Goal: Navigation & Orientation: Find specific page/section

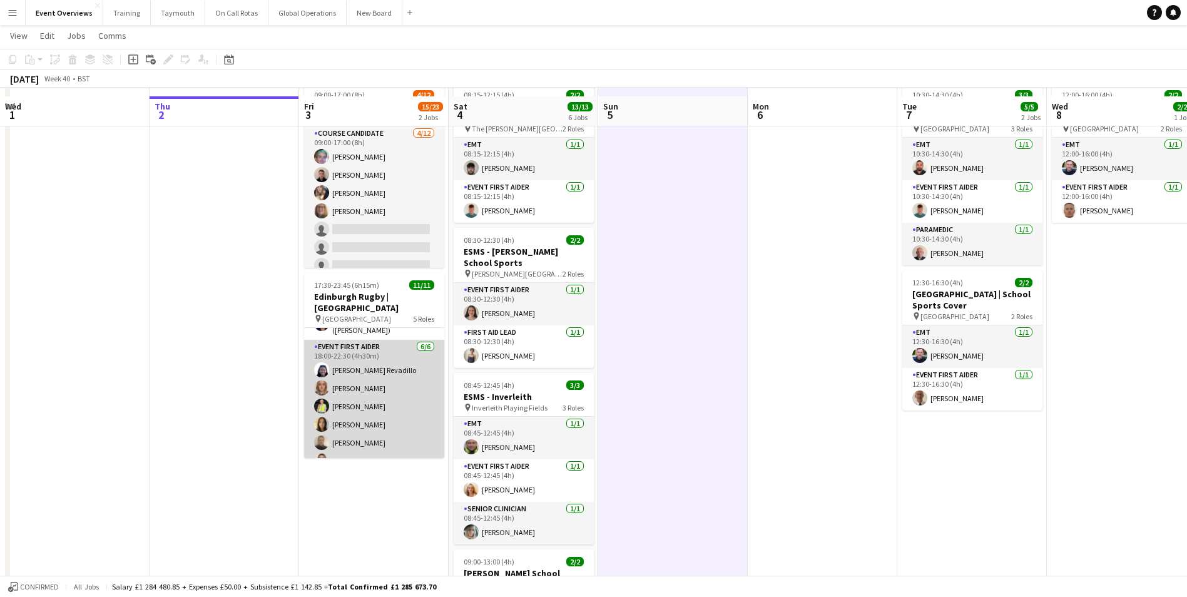
scroll to position [125, 0]
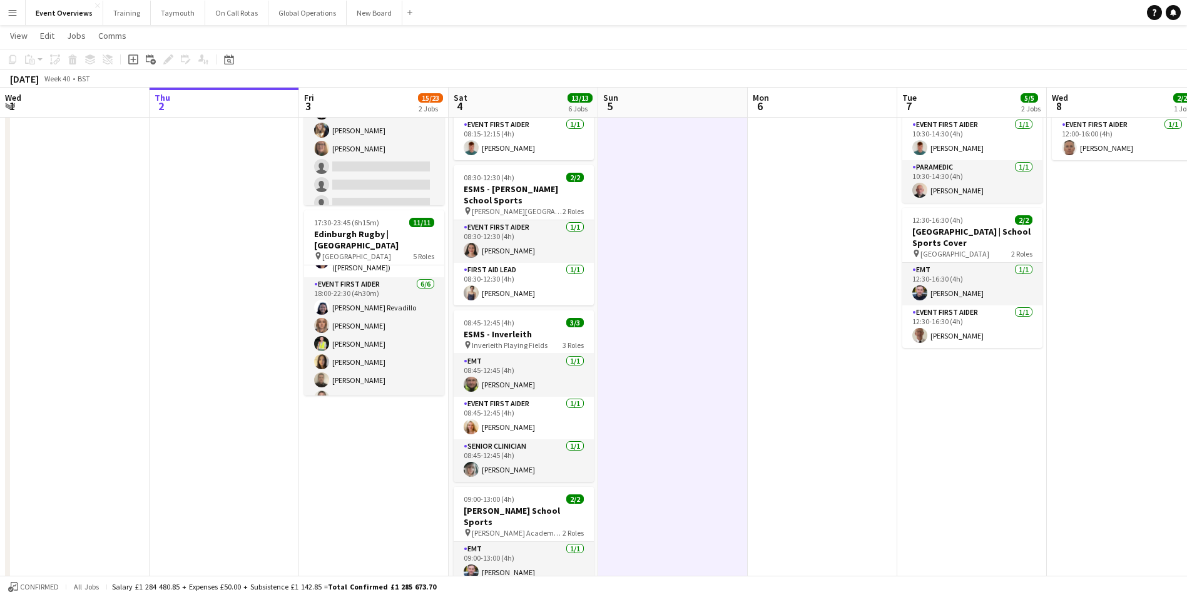
click at [8, 16] on app-icon "Menu" at bounding box center [13, 13] width 10 height 10
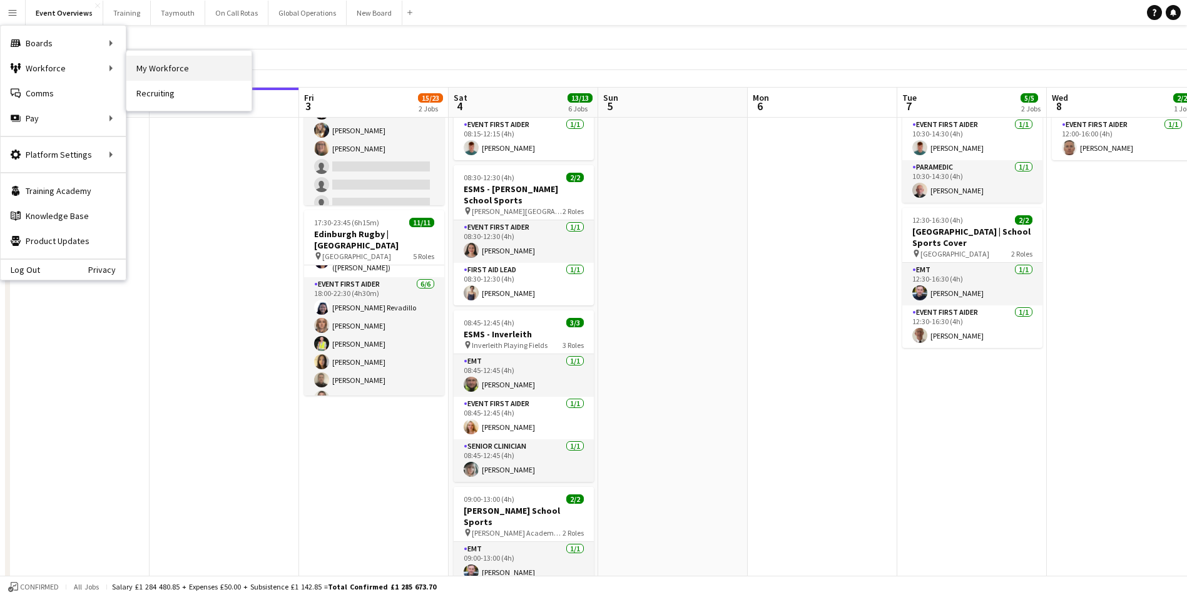
click at [163, 67] on link "My Workforce" at bounding box center [188, 68] width 125 height 25
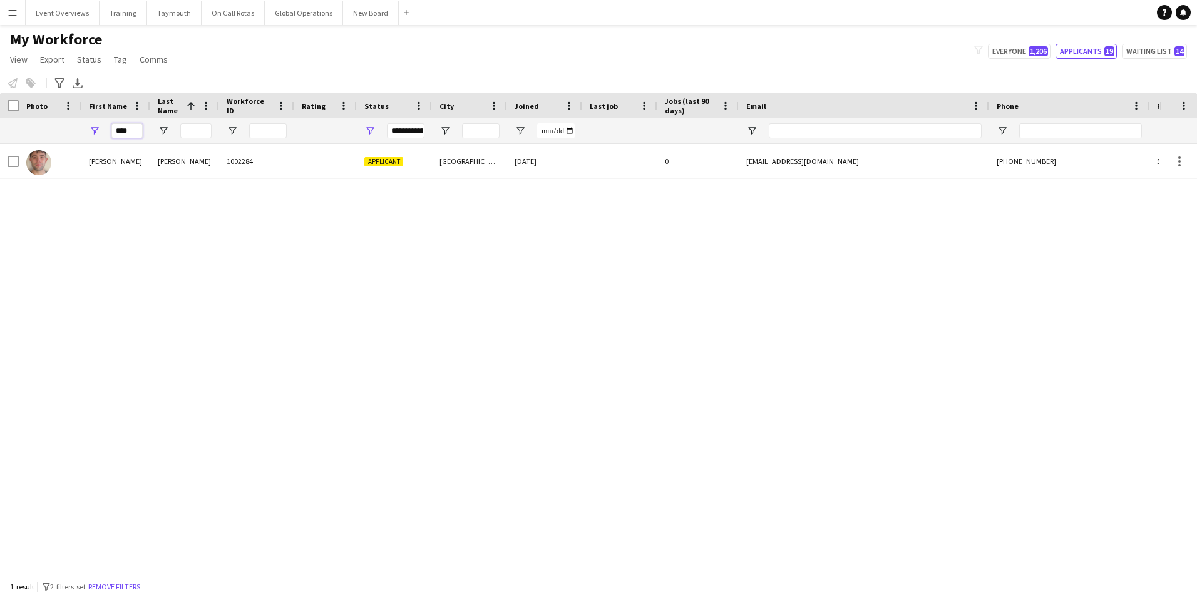
click at [136, 133] on input "****" at bounding box center [126, 130] width 31 height 15
type input "*"
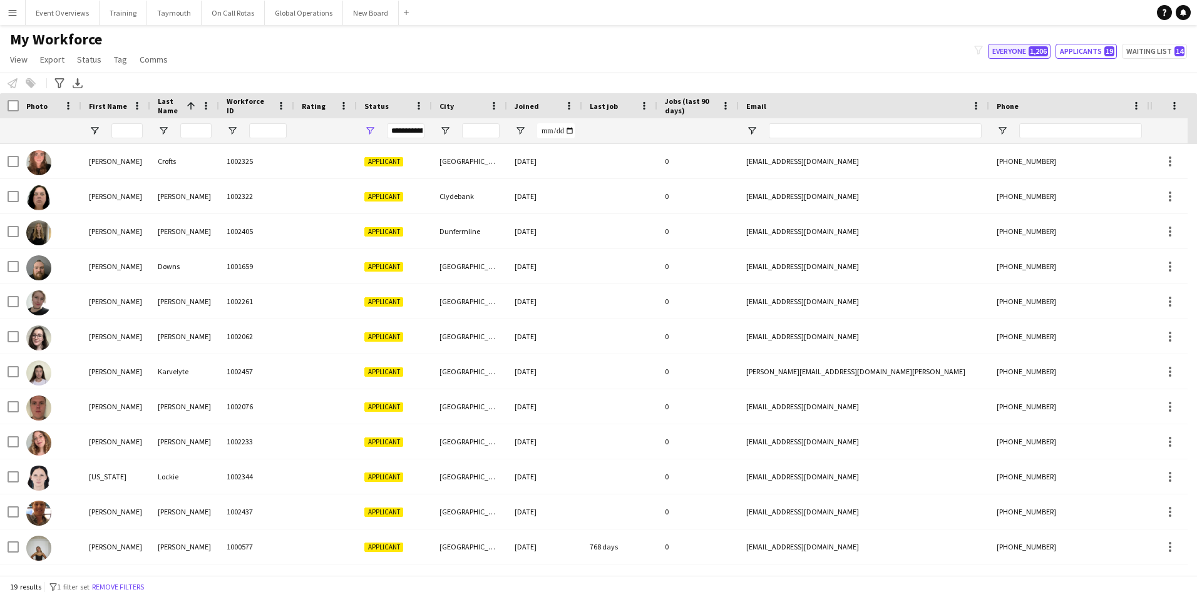
click at [1002, 49] on button "Everyone 1,206" at bounding box center [1019, 51] width 63 height 15
type input "**********"
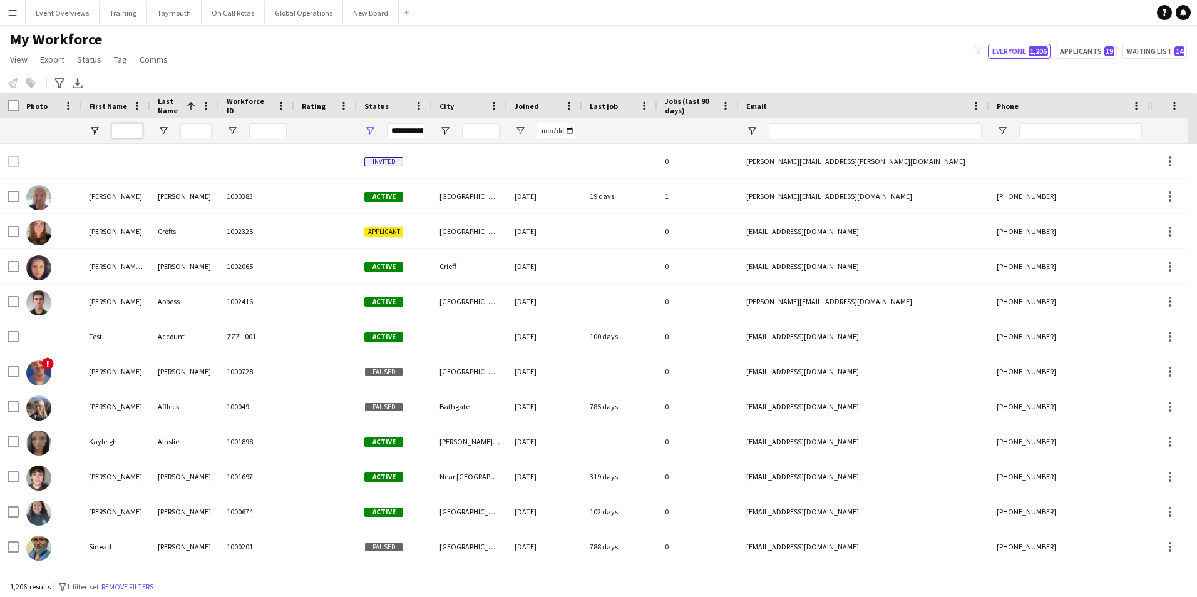
click at [121, 131] on input "First Name Filter Input" at bounding box center [126, 130] width 31 height 15
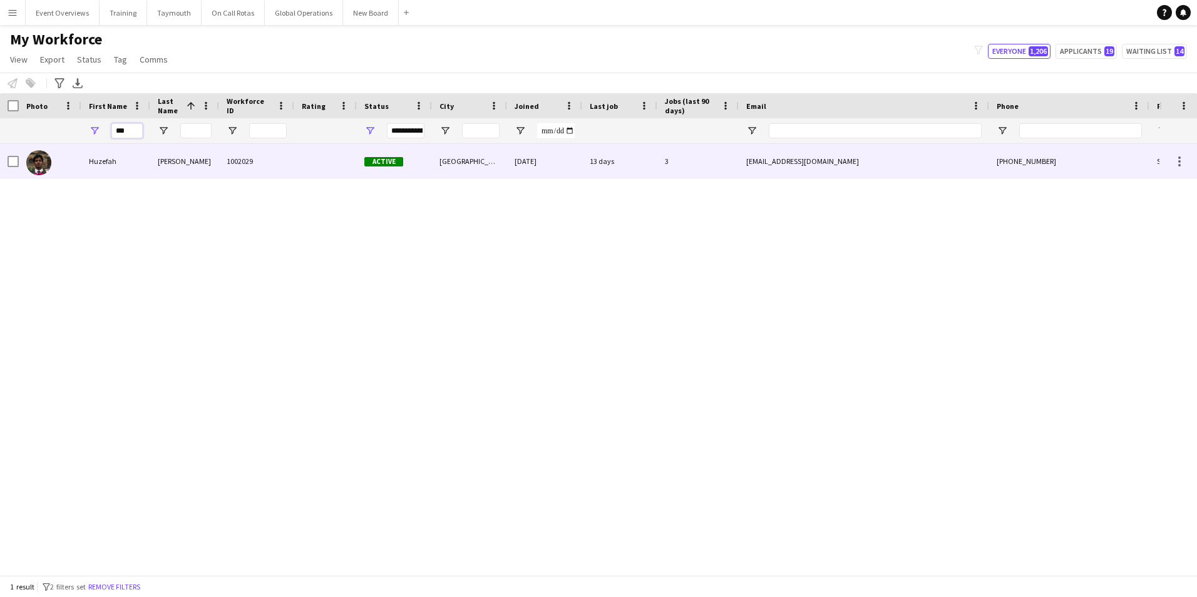
type input "***"
click at [101, 161] on div "Huzefah" at bounding box center [115, 161] width 69 height 34
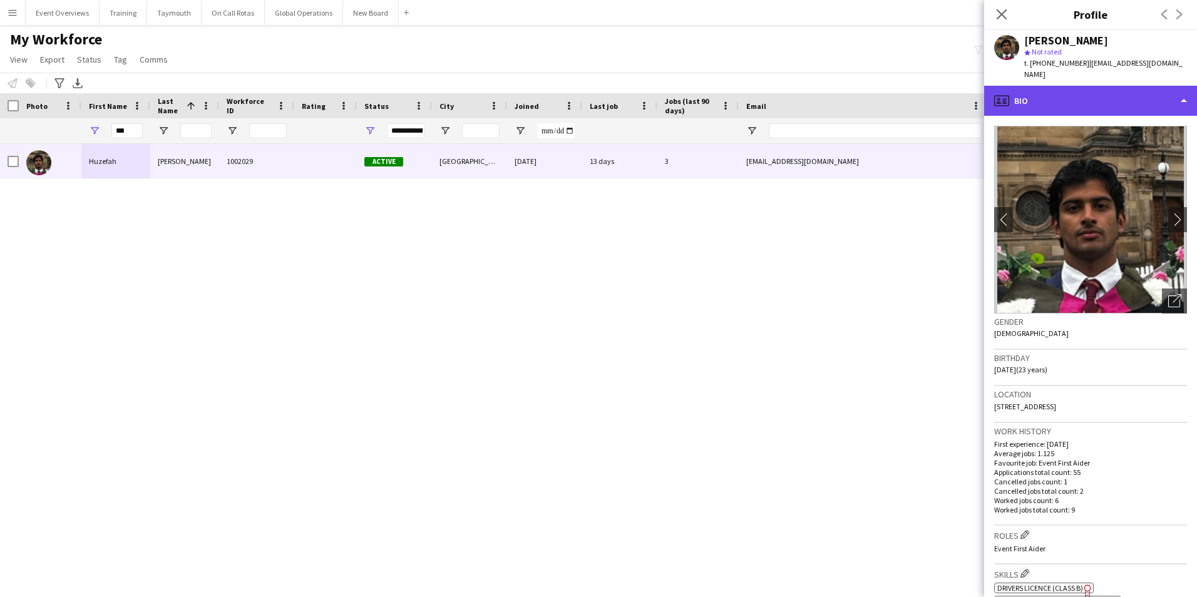
click at [1045, 86] on div "profile Bio" at bounding box center [1090, 101] width 213 height 30
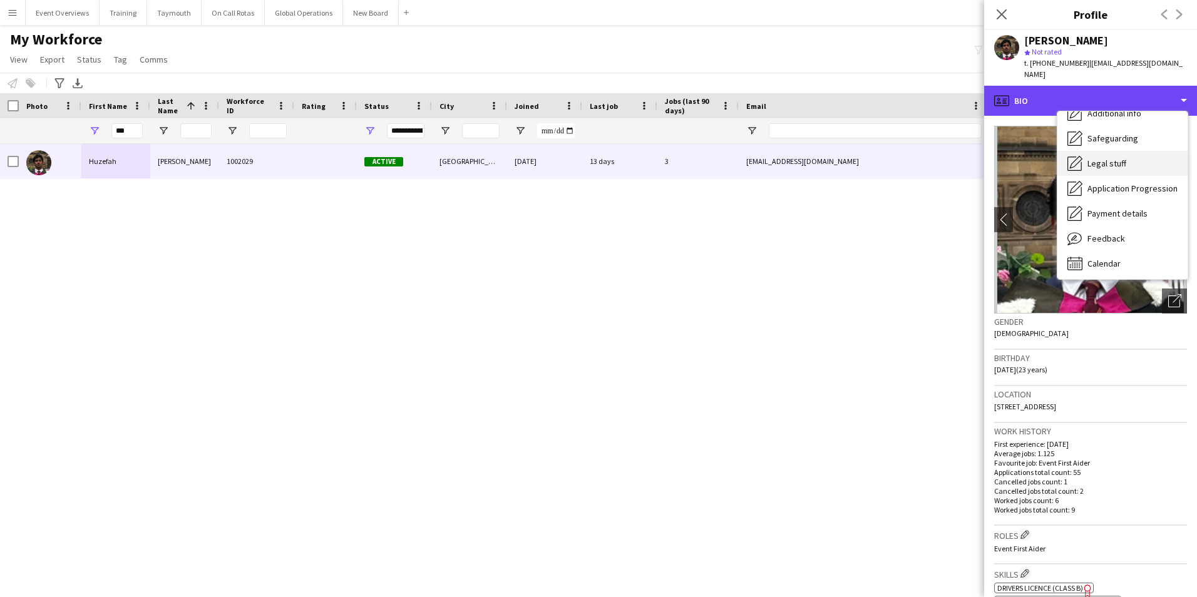
scroll to position [218, 0]
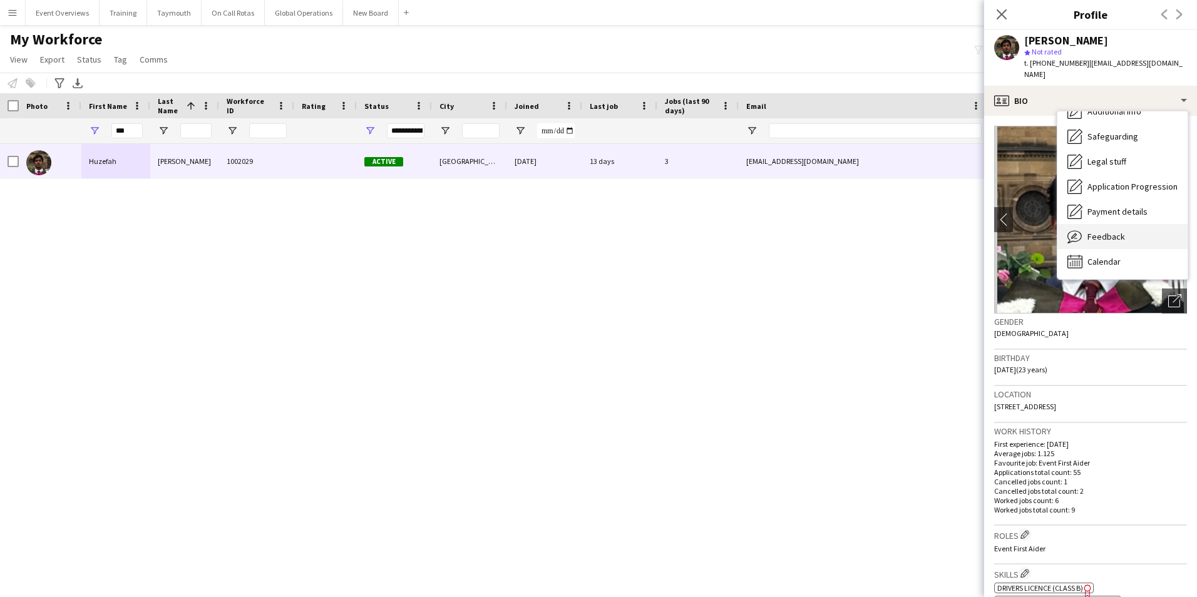
click at [1109, 224] on div "Feedback Feedback" at bounding box center [1122, 236] width 130 height 25
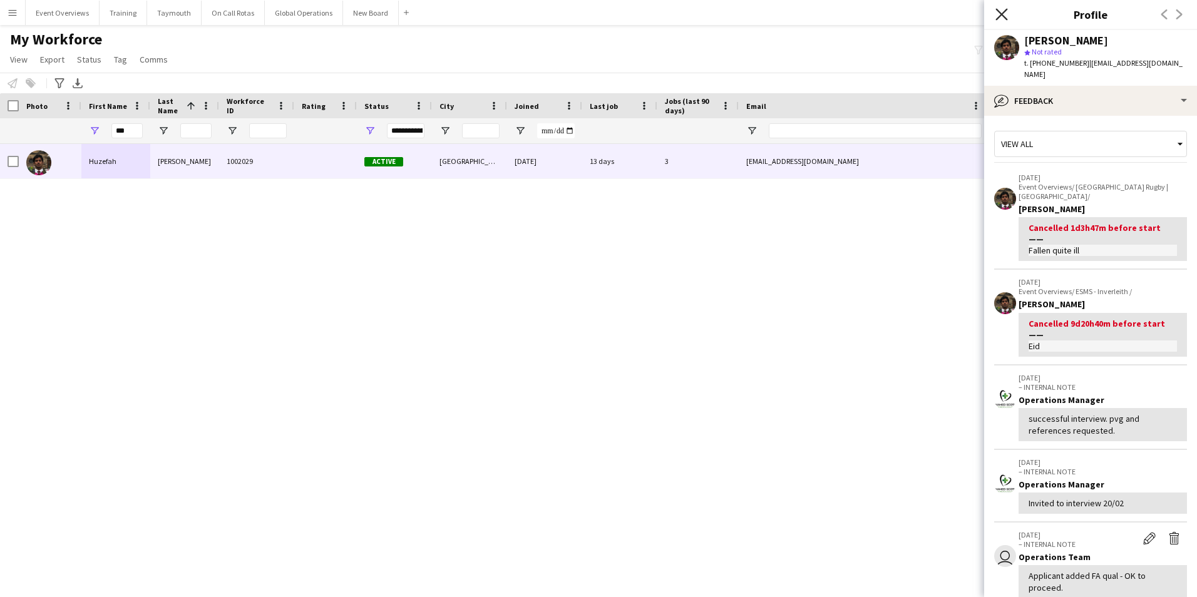
click at [1002, 12] on icon "Close pop-in" at bounding box center [1001, 14] width 12 height 12
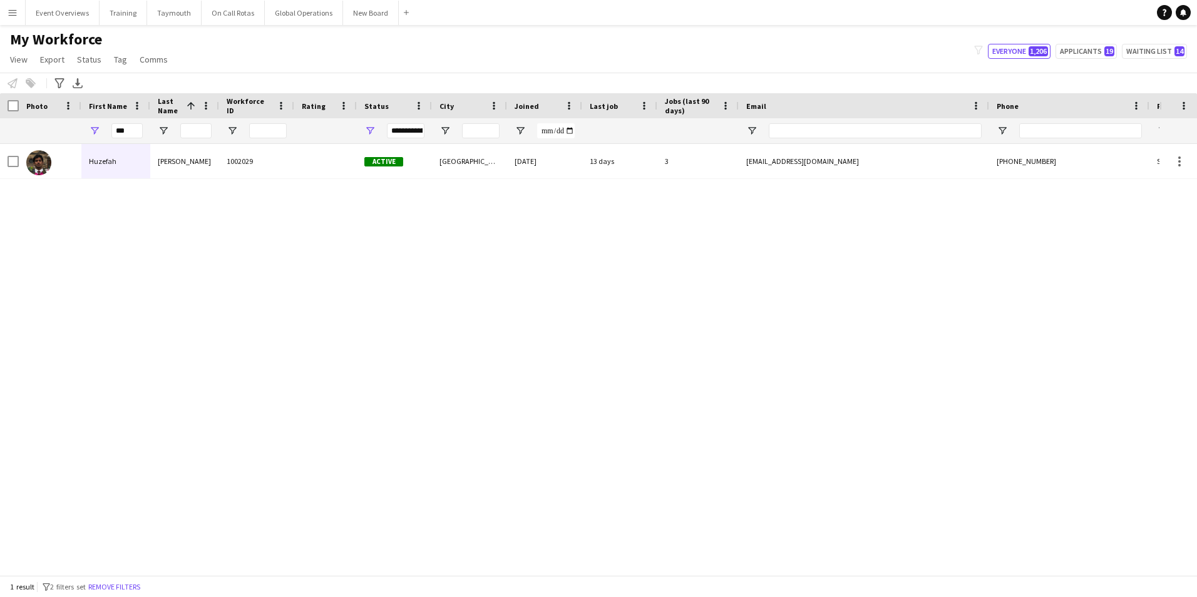
click at [13, 15] on app-icon "Menu" at bounding box center [13, 13] width 10 height 10
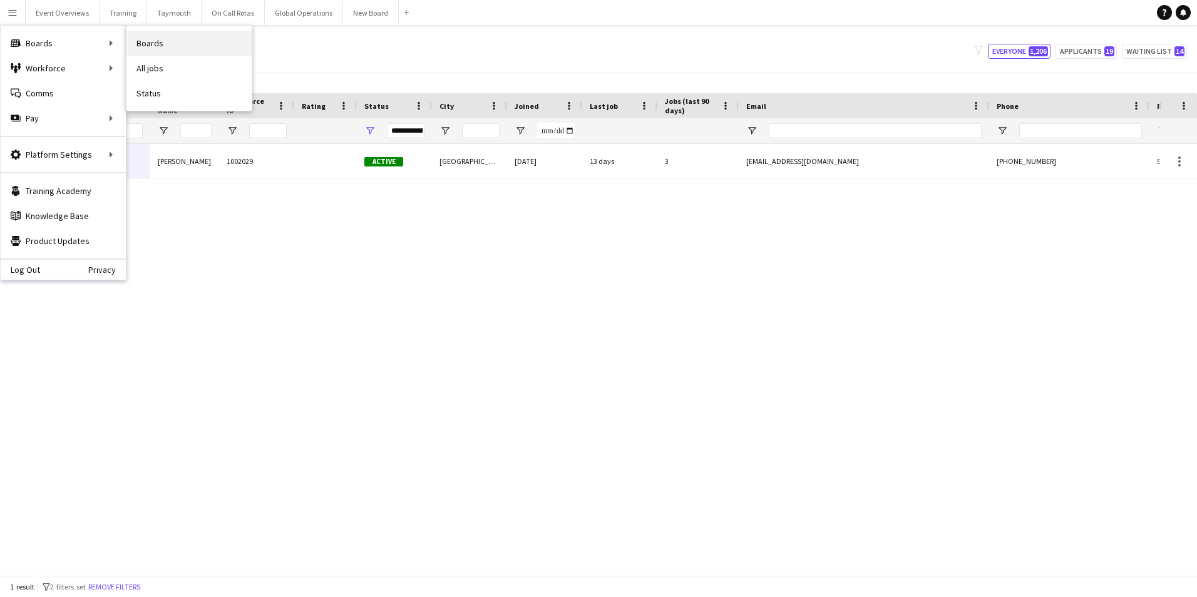
click at [158, 41] on link "Boards" at bounding box center [188, 43] width 125 height 25
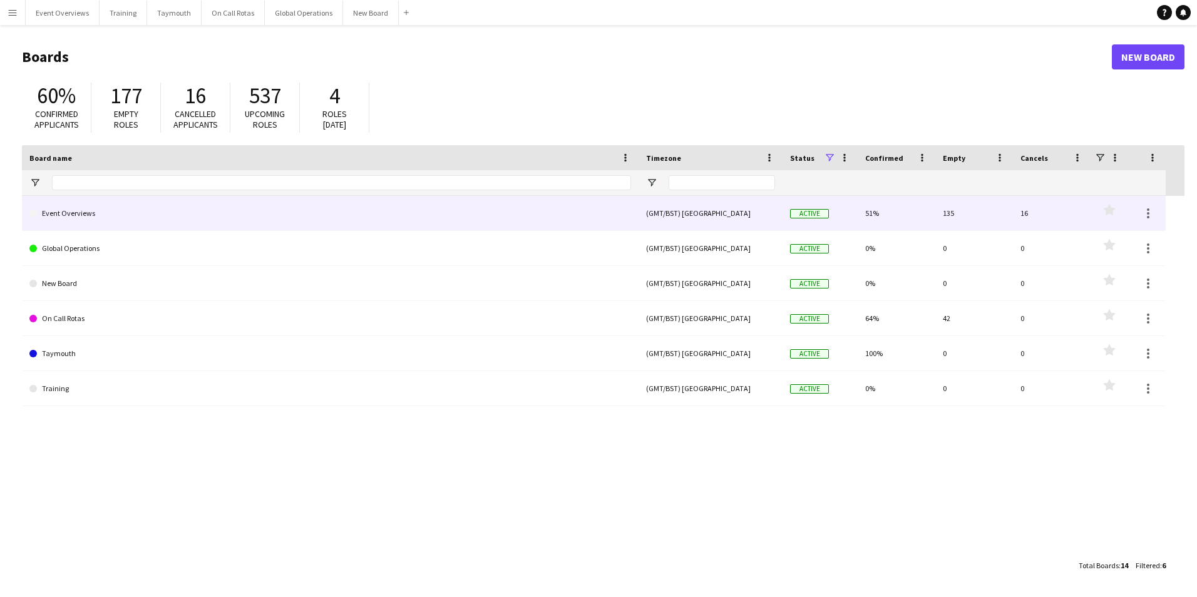
click at [72, 215] on link "Event Overviews" at bounding box center [330, 213] width 602 height 35
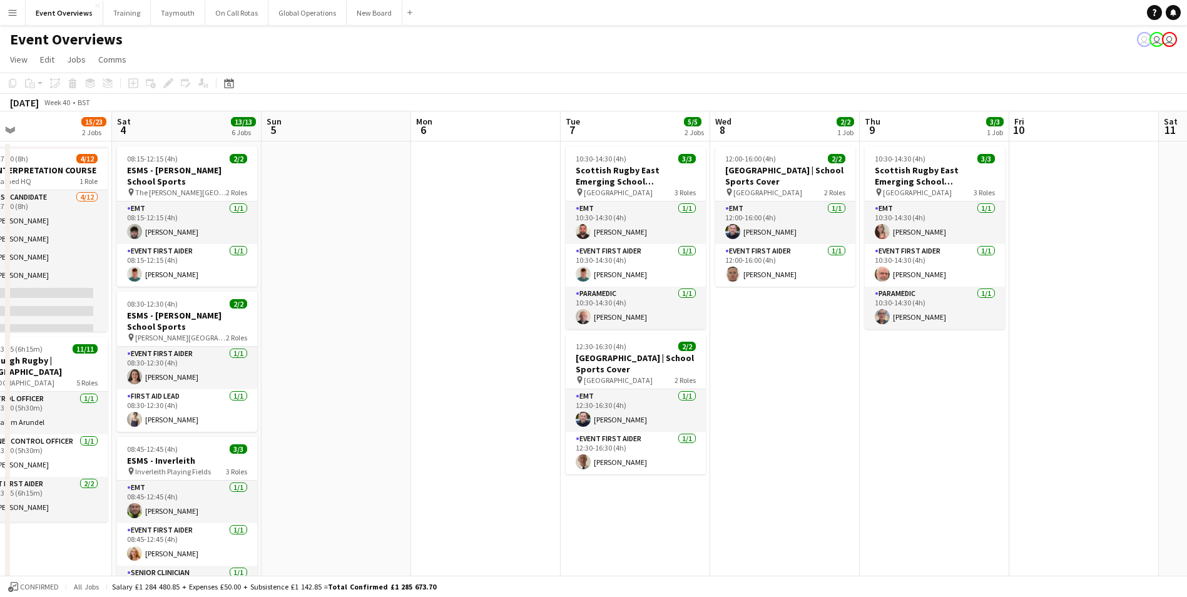
drag, startPoint x: 818, startPoint y: 352, endPoint x: 550, endPoint y: 378, distance: 268.6
click at [467, 356] on app-calendar-viewport "Tue 30 Wed 1 Thu 2 Fri 3 15/23 2 Jobs Sat 4 13/13 6 Jobs Sun 5 Mon 6 Tue 7 5/5 …" at bounding box center [593, 592] width 1187 height 963
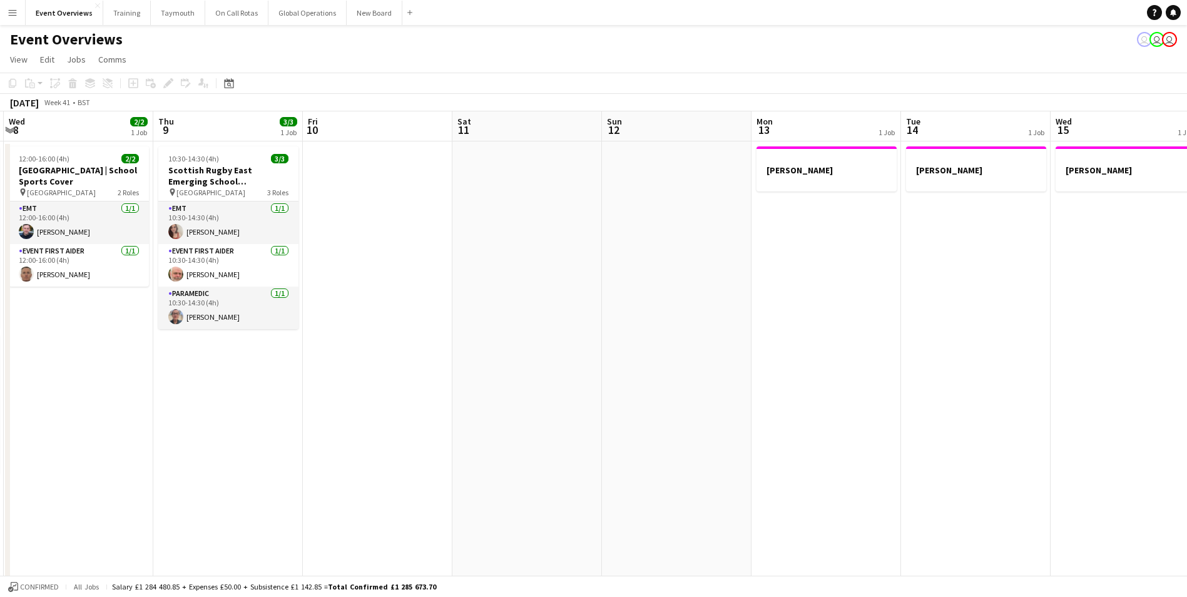
drag, startPoint x: 900, startPoint y: 447, endPoint x: 263, endPoint y: 411, distance: 637.6
click at [203, 408] on app-calendar-viewport "Sun 5 Mon 6 Tue 7 5/5 2 Jobs Wed 8 2/2 1 Job Thu 9 3/3 1 Job Fri 10 Sat 11 Sun …" at bounding box center [593, 592] width 1187 height 963
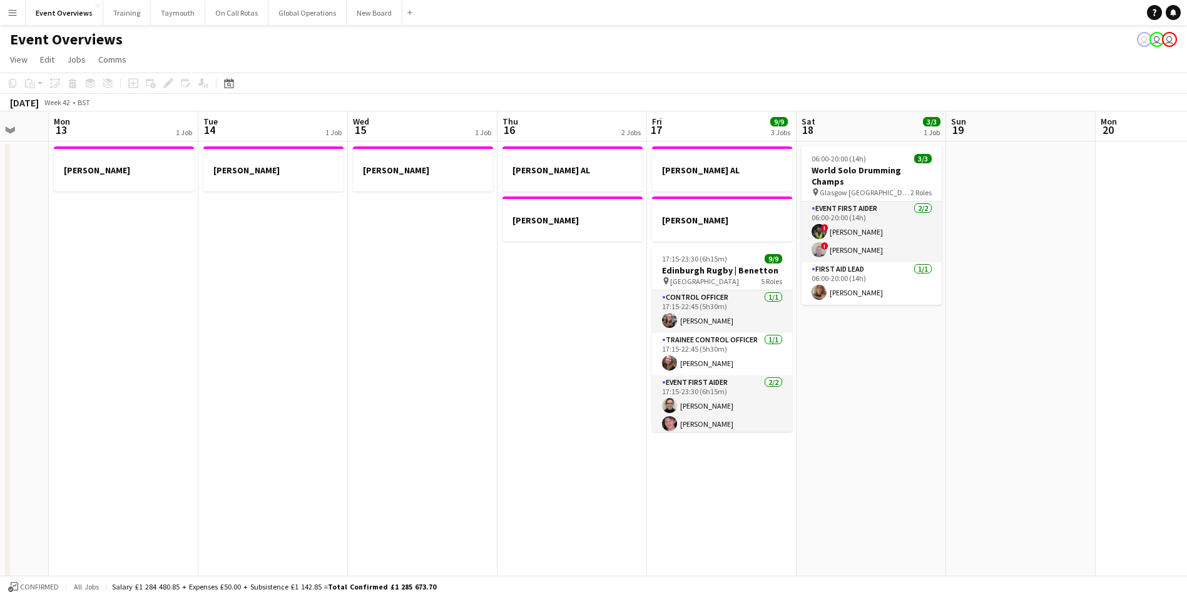
scroll to position [0, 474]
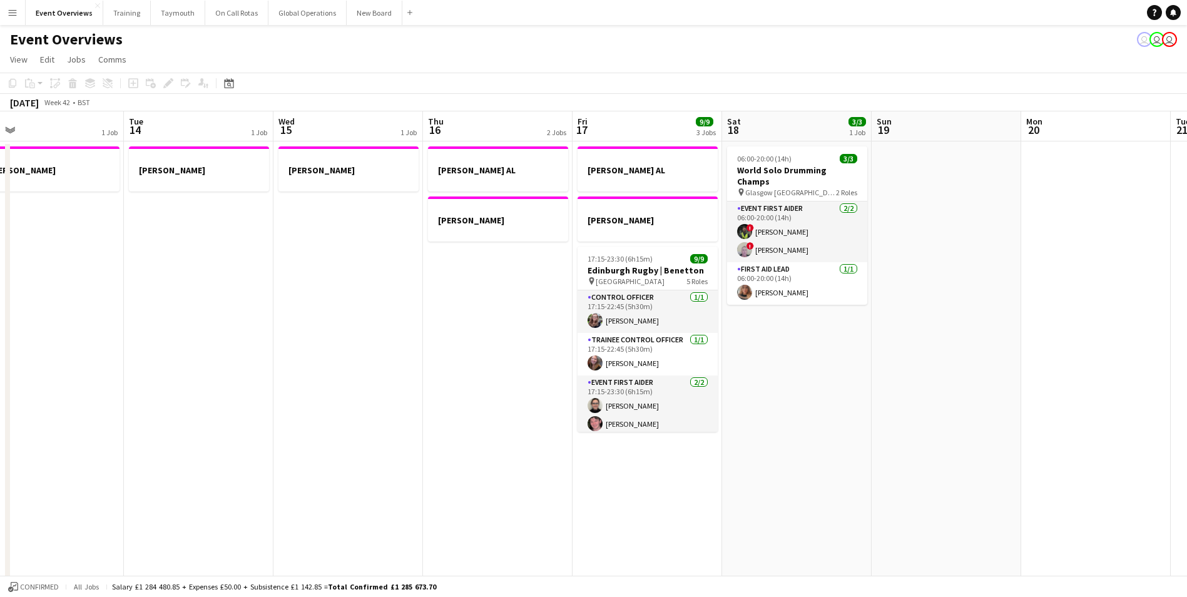
drag, startPoint x: 749, startPoint y: 401, endPoint x: 73, endPoint y: 414, distance: 676.2
click at [0, 410] on html "Menu Boards Boards Boards All jobs Status Workforce Workforce My Workforce Recr…" at bounding box center [593, 548] width 1187 height 1096
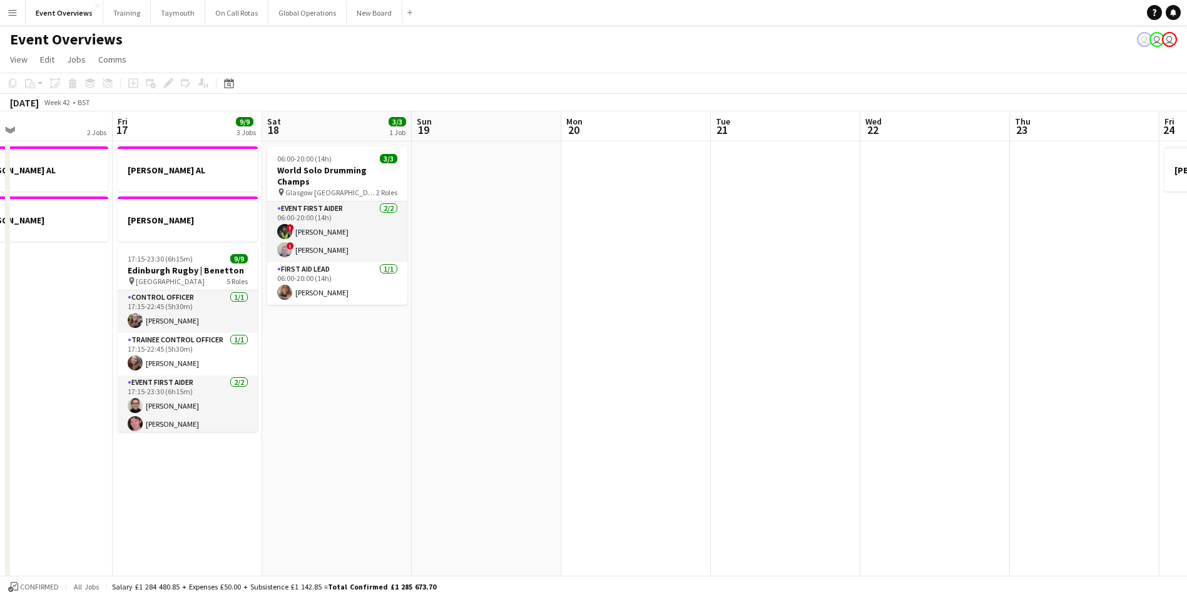
scroll to position [0, 492]
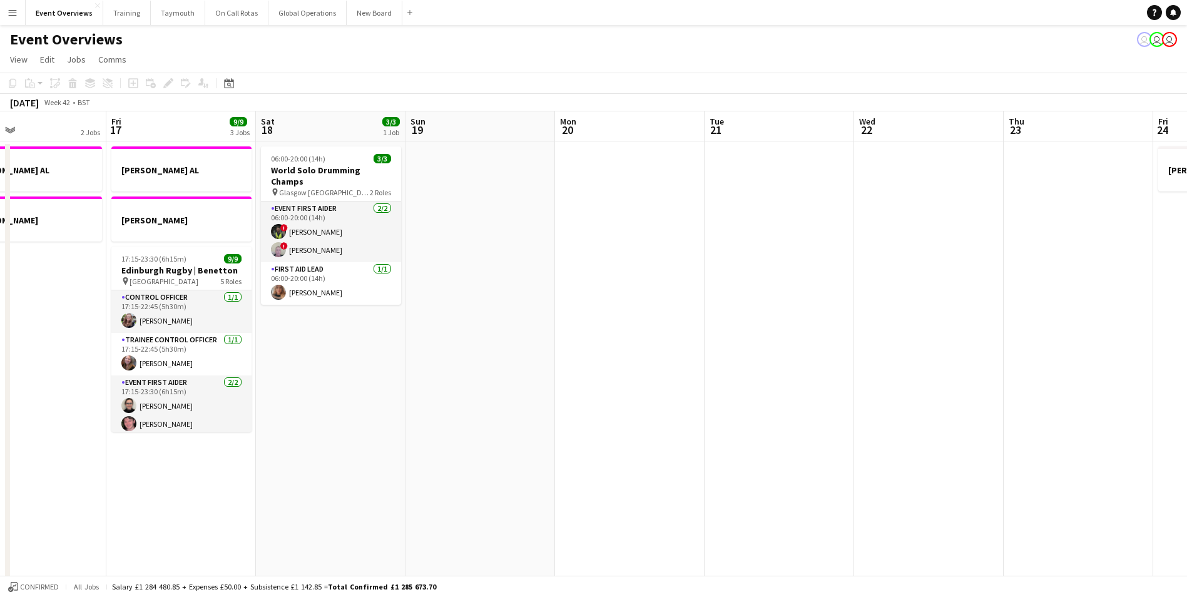
drag, startPoint x: 844, startPoint y: 411, endPoint x: 377, endPoint y: 416, distance: 466.4
click at [377, 416] on app-calendar-viewport "Mon 13 1 Job Tue 14 1 Job Wed 15 1 Job Thu 16 2 Jobs Fri 17 9/9 3 Jobs Sat 18 3…" at bounding box center [593, 592] width 1187 height 963
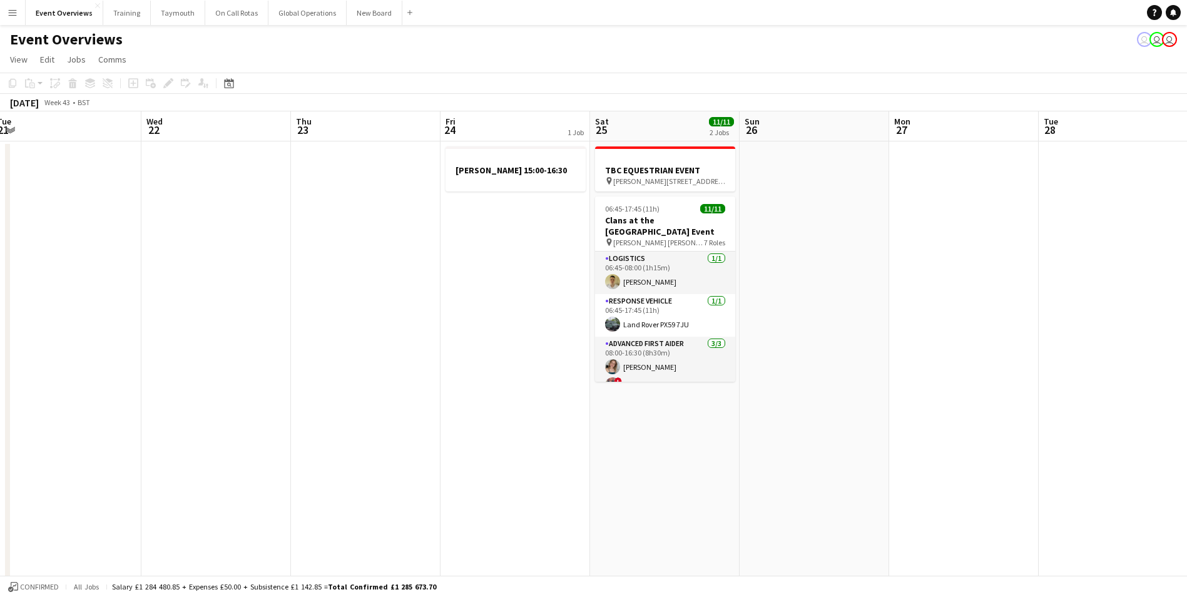
scroll to position [0, 410]
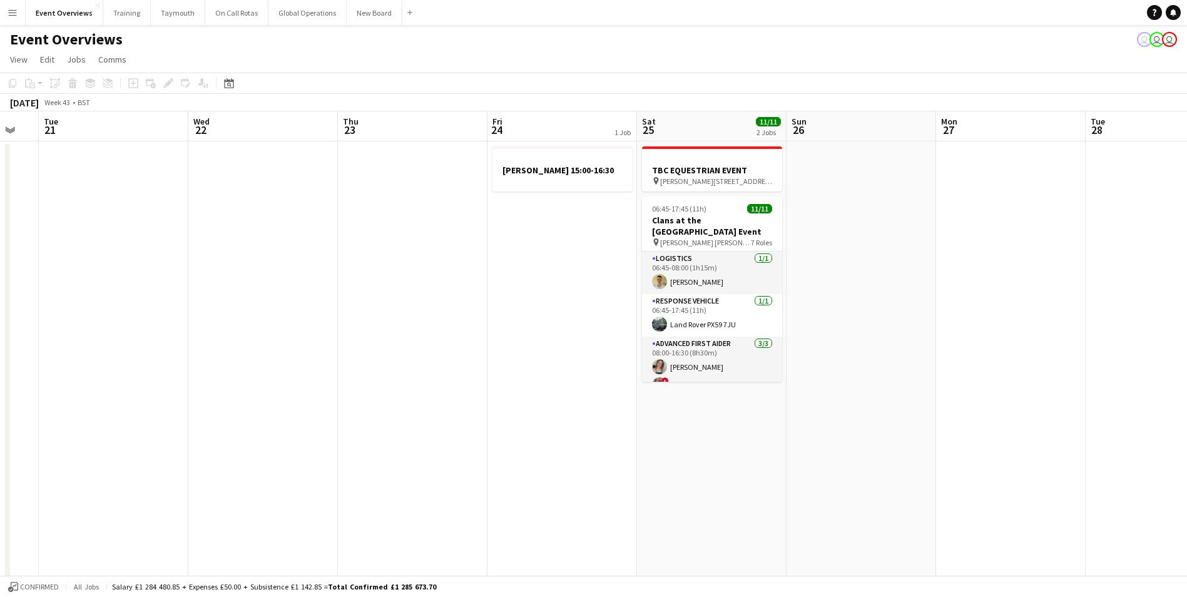
drag, startPoint x: 815, startPoint y: 364, endPoint x: 149, endPoint y: 408, distance: 667.5
click at [149, 408] on app-calendar-viewport "Sat 18 3/3 1 Job Sun 19 Mon 20 Tue 21 Wed 22 Thu 23 Fri 24 1 Job Sat 25 11/11 2…" at bounding box center [593, 592] width 1187 height 963
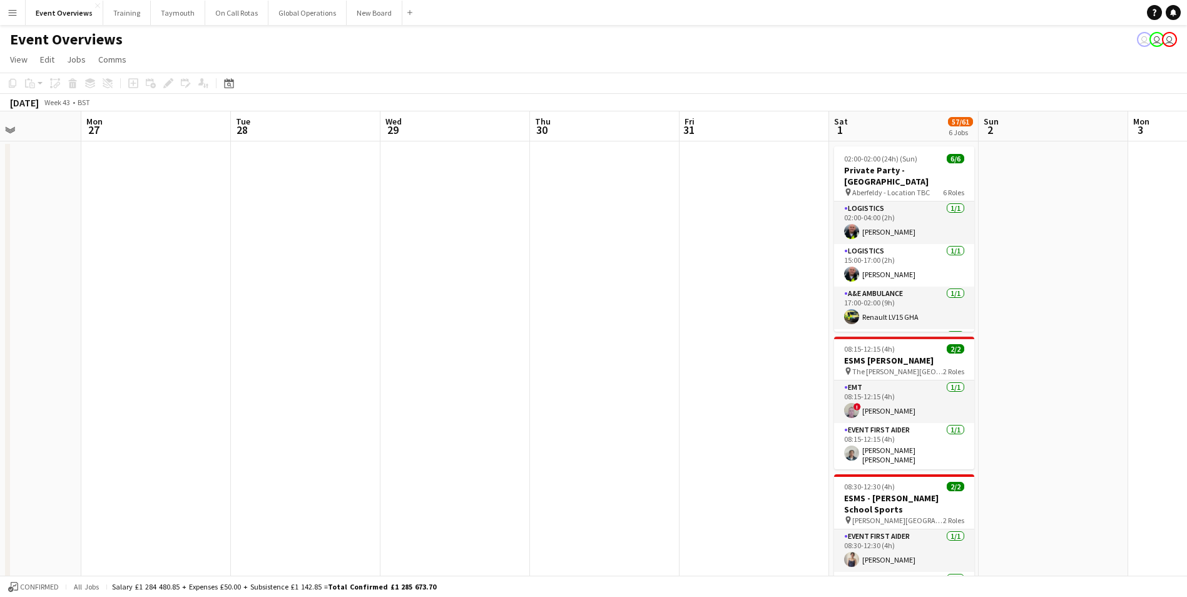
drag, startPoint x: 710, startPoint y: 446, endPoint x: -69, endPoint y: 453, distance: 779.4
click at [0, 453] on html "Menu Boards Boards Boards All jobs Status Workforce Workforce My Workforce Recr…" at bounding box center [593, 586] width 1187 height 1173
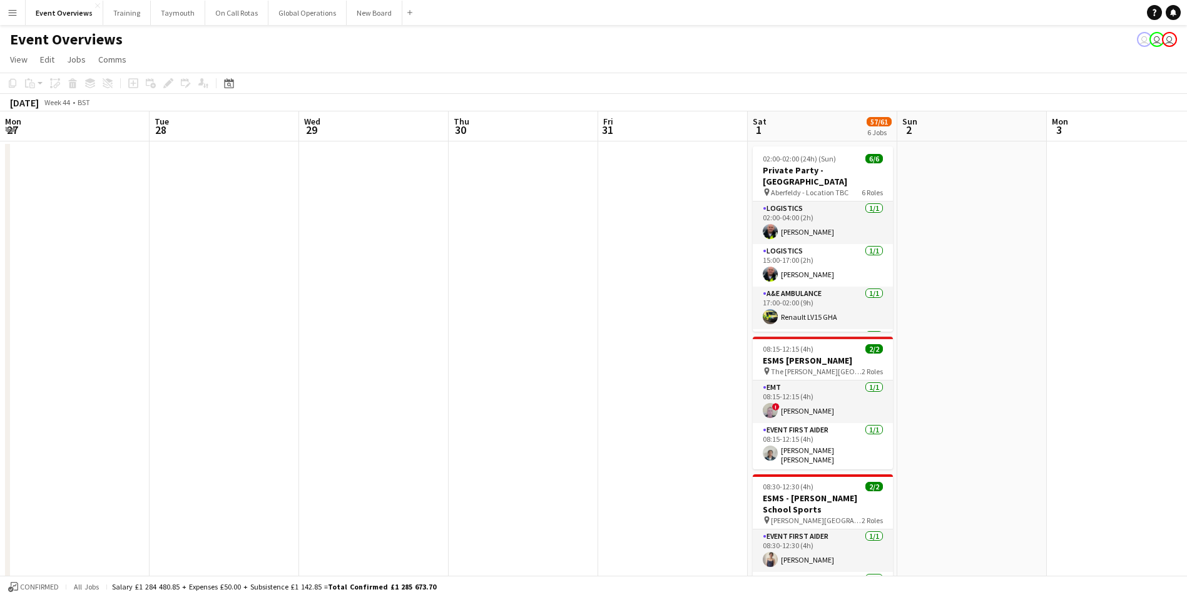
drag, startPoint x: 589, startPoint y: 440, endPoint x: 248, endPoint y: 433, distance: 341.2
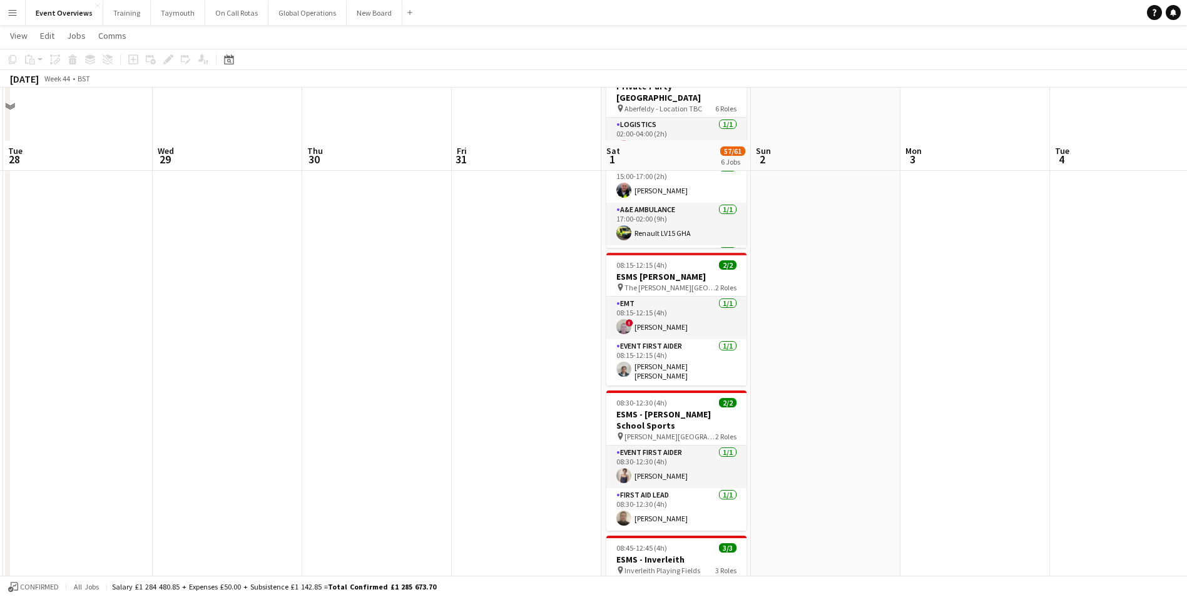
scroll to position [0, 0]
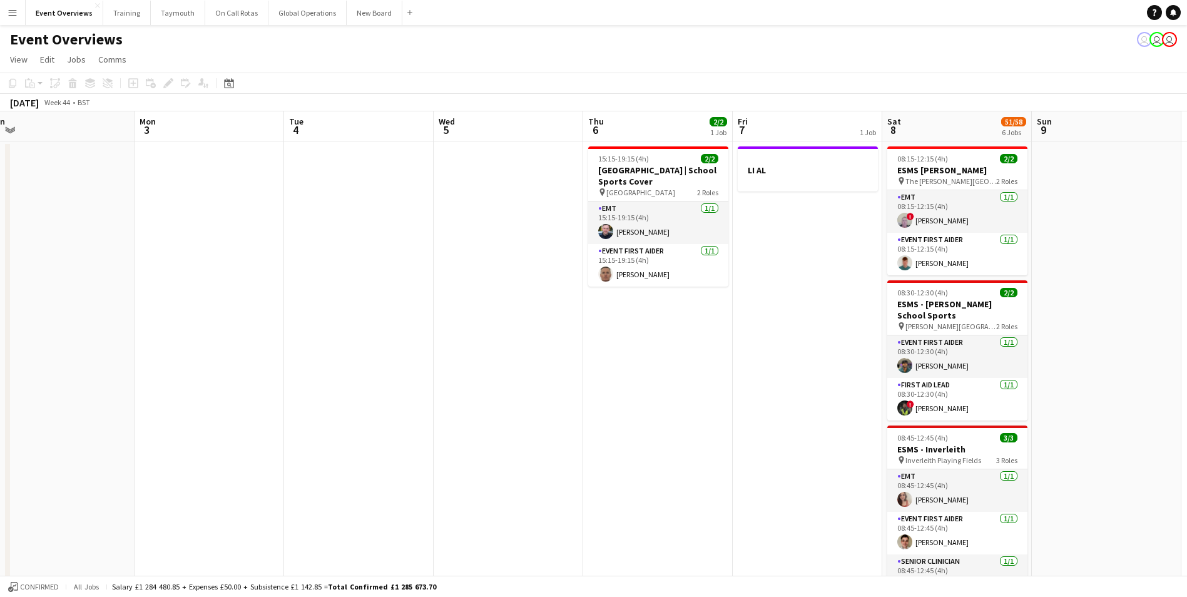
drag, startPoint x: 996, startPoint y: 327, endPoint x: 507, endPoint y: 403, distance: 494.7
